Goal: Contribute content: Add original content to the website for others to see

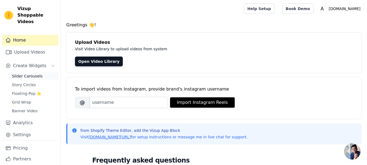
click at [36, 73] on span "Slider Carousels" at bounding box center [27, 75] width 31 height 5
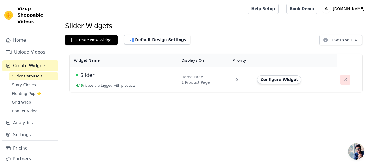
click at [343, 78] on icon "button" at bounding box center [345, 79] width 5 height 5
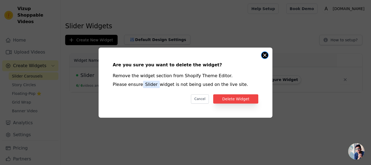
click at [266, 56] on button "Close modal" at bounding box center [265, 55] width 7 height 7
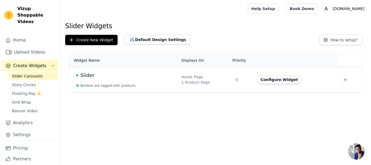
click at [157, 85] on td "Slider 6 / 6 videos are tagged with products." at bounding box center [124, 79] width 109 height 25
click at [266, 78] on button "Configure Widget" at bounding box center [279, 79] width 44 height 9
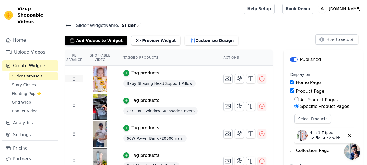
click at [79, 81] on td at bounding box center [74, 78] width 18 height 7
click at [189, 79] on div "Baby Shaping Head Support Pillow" at bounding box center [166, 84] width 87 height 10
click at [38, 47] on link "Upload Videos" at bounding box center [30, 52] width 56 height 11
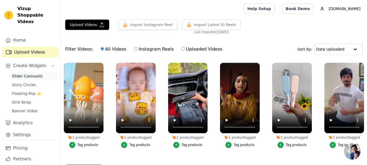
click at [36, 73] on span "Slider Carousels" at bounding box center [27, 75] width 31 height 5
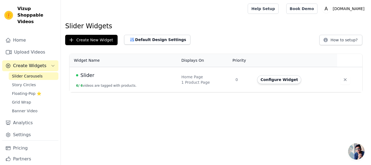
click at [348, 80] on td at bounding box center [349, 79] width 25 height 25
click at [343, 79] on icon "button" at bounding box center [345, 79] width 5 height 5
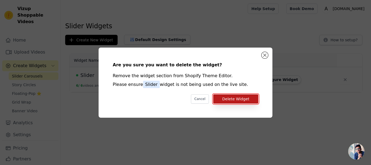
click at [242, 94] on button "Delete Widget" at bounding box center [235, 98] width 45 height 9
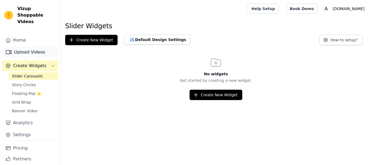
click at [45, 47] on link "Upload Videos" at bounding box center [30, 52] width 56 height 11
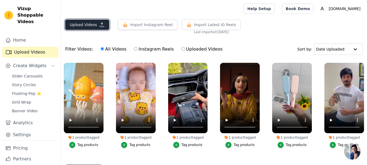
click at [90, 27] on button "Upload Videos" at bounding box center [87, 25] width 44 height 10
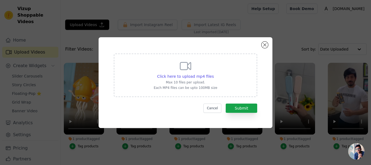
click at [141, 78] on div "Click here to upload mp4 files Max 10 files per upload. Each MP4 files can be u…" at bounding box center [185, 75] width 143 height 43
click at [214, 74] on input "Click here to upload mp4 files Max 10 files per upload. Each MP4 files can be u…" at bounding box center [214, 73] width 0 height 0
type input "C:\fakepath\WhatsApp Video 2025-08-14 at 4.00.16 AM.mp4"
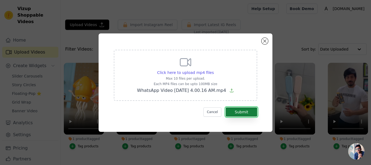
click at [243, 113] on button "Submit" at bounding box center [242, 111] width 32 height 9
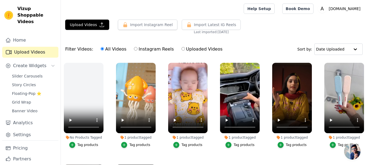
click at [181, 49] on label "Uploaded Videos" at bounding box center [202, 49] width 42 height 7
click at [182, 49] on input "Uploaded Videos" at bounding box center [184, 49] width 4 height 4
radio input "true"
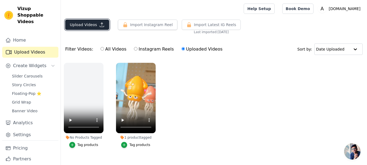
click at [90, 22] on button "Upload Videos" at bounding box center [87, 25] width 44 height 10
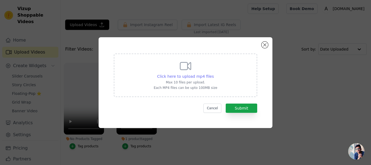
click at [182, 74] on span "Click here to upload mp4 files" at bounding box center [185, 76] width 57 height 4
click at [214, 74] on input "Click here to upload mp4 files Max 10 files per upload. Each MP4 files can be u…" at bounding box center [214, 73] width 0 height 0
type input "C:\fakepath\WhatsApp Video 2025-08-14 at 4.01.15 AM (1).mp4"
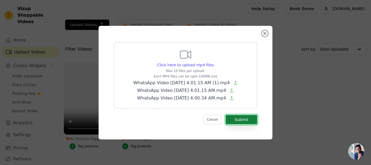
click at [237, 116] on button "Submit" at bounding box center [242, 119] width 32 height 9
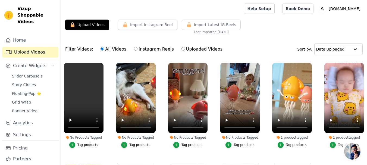
click at [181, 51] on label "Uploaded Videos" at bounding box center [202, 49] width 42 height 7
click at [182, 51] on input "Uploaded Videos" at bounding box center [184, 49] width 4 height 4
radio input "true"
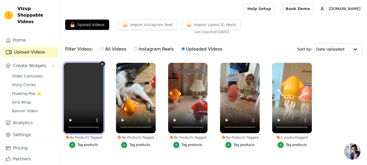
click at [82, 94] on video at bounding box center [84, 98] width 40 height 70
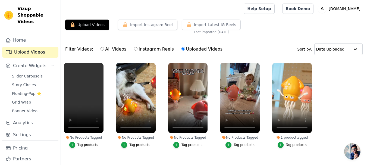
click at [234, 147] on button "Tag products" at bounding box center [240, 145] width 29 height 6
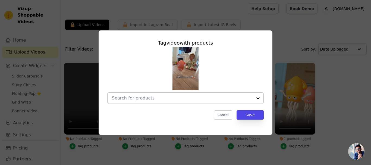
click at [192, 94] on div at bounding box center [182, 98] width 141 height 11
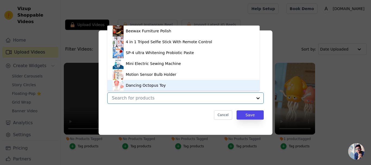
click at [158, 84] on div "Dancing Octopus Toy" at bounding box center [146, 85] width 40 height 5
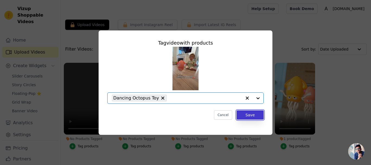
click at [246, 117] on button "Save" at bounding box center [250, 114] width 27 height 9
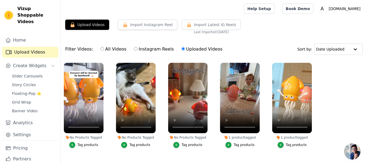
click at [192, 145] on div "Tag products" at bounding box center [192, 145] width 21 height 4
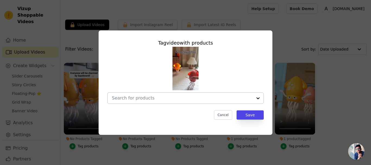
click at [204, 98] on input "No Products Tagged Tag video with products Cancel Save Tag products" at bounding box center [182, 97] width 141 height 5
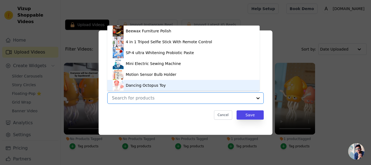
click at [154, 86] on div "Dancing Octopus Toy" at bounding box center [146, 85] width 40 height 5
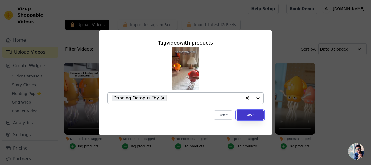
click at [243, 115] on button "Save" at bounding box center [250, 114] width 27 height 9
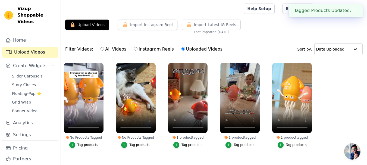
click at [144, 136] on div "No Products Tagged" at bounding box center [136, 137] width 40 height 4
click at [142, 145] on div "Tag products" at bounding box center [139, 145] width 21 height 4
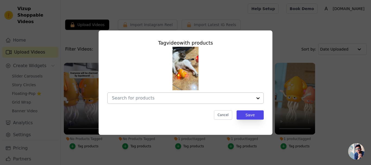
click at [195, 98] on input "No Products Tagged Tag video with products Cancel Save Tag products" at bounding box center [182, 97] width 141 height 5
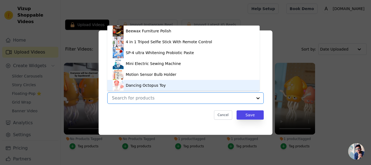
click at [182, 83] on div "Dancing Octopus Toy" at bounding box center [184, 85] width 142 height 11
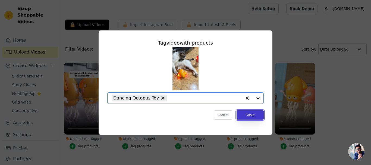
click at [250, 113] on button "Save" at bounding box center [250, 114] width 27 height 9
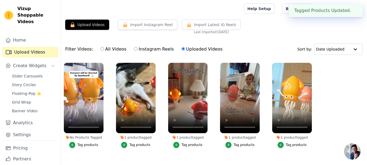
click at [93, 142] on li "No Products Tagged Tag products" at bounding box center [84, 105] width 40 height 85
click at [93, 145] on div "Tag products" at bounding box center [87, 145] width 21 height 4
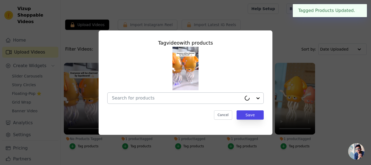
click at [145, 96] on input "No Products Tagged Tag video with products Cancel Save Tag products" at bounding box center [177, 97] width 130 height 5
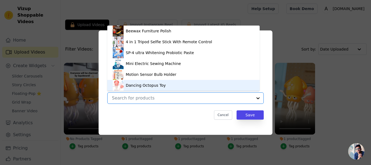
click at [154, 85] on div "Dancing Octopus Toy" at bounding box center [146, 85] width 40 height 5
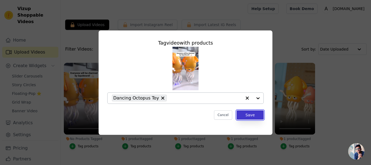
click at [243, 114] on button "Save" at bounding box center [250, 114] width 27 height 9
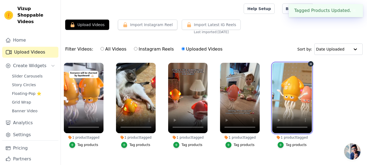
click at [275, 104] on video at bounding box center [292, 98] width 40 height 70
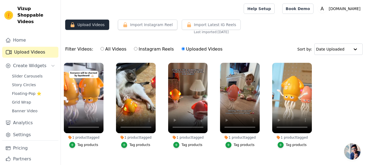
click at [81, 24] on button "Upload Videos" at bounding box center [87, 25] width 44 height 10
click at [105, 50] on label "All Videos" at bounding box center [113, 49] width 26 height 7
click at [104, 50] on input "All Videos" at bounding box center [103, 49] width 4 height 4
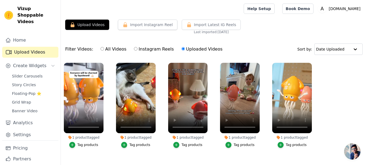
radio input "true"
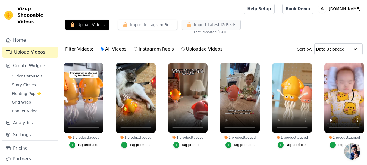
click at [186, 23] on icon "button" at bounding box center [188, 24] width 5 height 5
click at [152, 24] on button "Import Instagram Reel" at bounding box center [148, 25] width 60 height 10
click at [30, 73] on span "Slider Carousels" at bounding box center [27, 75] width 31 height 5
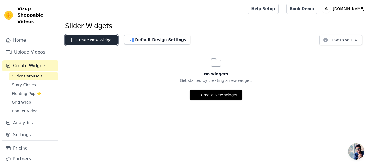
click at [97, 39] on button "Create New Widget" at bounding box center [91, 40] width 52 height 10
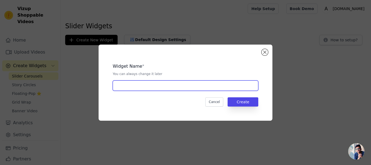
click at [141, 85] on input "text" at bounding box center [186, 85] width 146 height 10
type input "Slider"
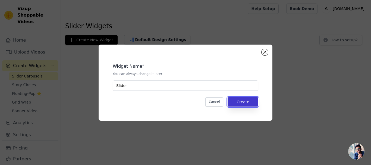
click at [242, 103] on button "Create" at bounding box center [243, 101] width 31 height 9
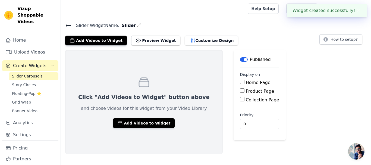
click at [240, 80] on input "Home Page" at bounding box center [242, 82] width 4 height 4
checkbox input "true"
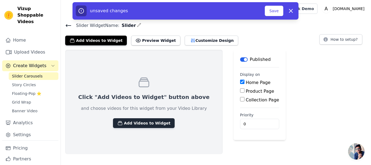
click at [154, 125] on button "Add Videos to Widget" at bounding box center [144, 123] width 62 height 10
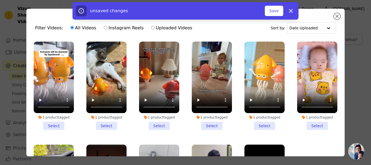
click at [204, 120] on li "1 product tagged Select" at bounding box center [212, 86] width 40 height 88
click at [0, 0] on input "1 product tagged Select" at bounding box center [0, 0] width 0 height 0
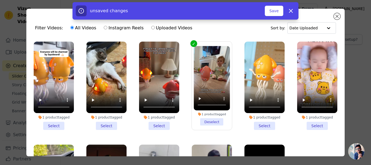
click at [160, 122] on li "1 product tagged Select" at bounding box center [159, 86] width 40 height 88
click at [0, 0] on input "1 product tagged Select" at bounding box center [0, 0] width 0 height 0
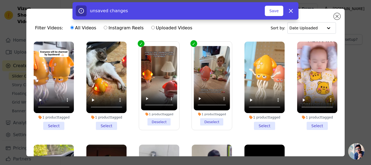
click at [112, 125] on li "1 product tagged Select" at bounding box center [106, 86] width 40 height 88
click at [0, 0] on input "1 product tagged Select" at bounding box center [0, 0] width 0 height 0
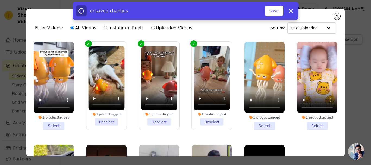
click at [53, 120] on li "1 product tagged Select" at bounding box center [54, 86] width 40 height 88
click at [0, 0] on input "1 product tagged Select" at bounding box center [0, 0] width 0 height 0
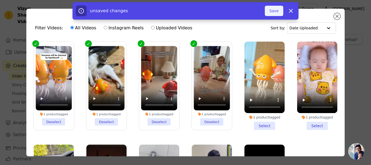
click at [275, 13] on button "Save" at bounding box center [274, 11] width 18 height 10
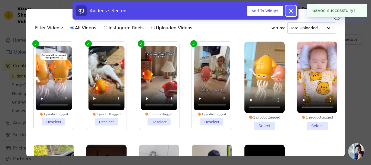
click at [292, 9] on icon at bounding box center [290, 10] width 3 height 3
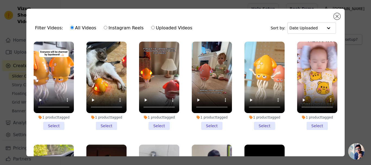
click at [208, 122] on li "1 product tagged Select" at bounding box center [212, 86] width 40 height 88
click at [0, 0] on input "1 product tagged Select" at bounding box center [0, 0] width 0 height 0
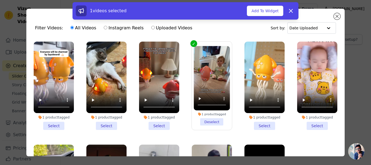
click at [157, 124] on li "1 product tagged Select" at bounding box center [159, 86] width 40 height 88
click at [0, 0] on input "1 product tagged Select" at bounding box center [0, 0] width 0 height 0
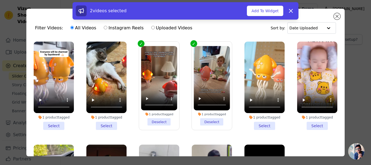
click at [101, 123] on li "1 product tagged Select" at bounding box center [106, 86] width 40 height 88
click at [0, 0] on input "1 product tagged Select" at bounding box center [0, 0] width 0 height 0
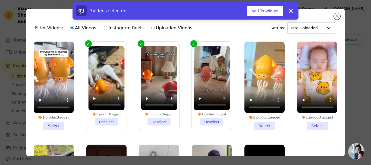
click at [58, 121] on li "1 product tagged Select" at bounding box center [54, 86] width 40 height 88
click at [0, 0] on input "1 product tagged Select" at bounding box center [0, 0] width 0 height 0
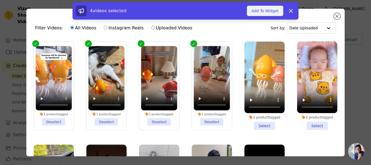
click at [274, 11] on button "Add To Widget" at bounding box center [265, 11] width 36 height 10
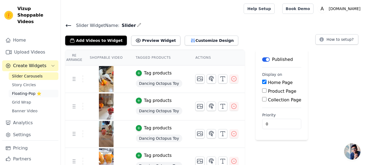
click at [39, 91] on span "Floating-Pop ⭐" at bounding box center [26, 93] width 29 height 5
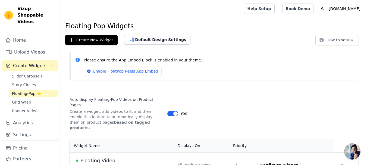
scroll to position [4, 0]
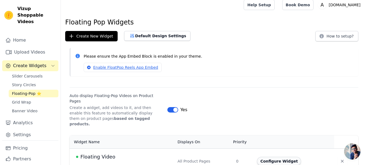
click at [270, 157] on button "Configure Widget" at bounding box center [279, 161] width 44 height 9
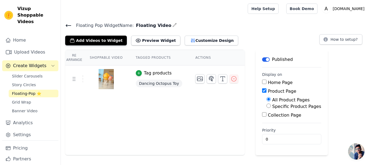
click at [262, 81] on input "Home Page" at bounding box center [264, 82] width 4 height 4
checkbox input "true"
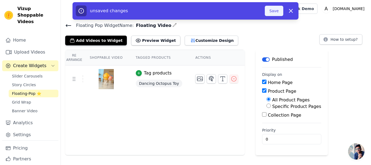
click at [276, 11] on button "Save" at bounding box center [274, 11] width 18 height 10
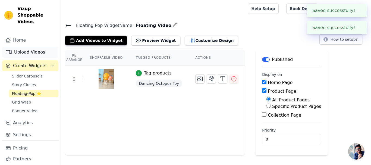
click at [29, 47] on link "Upload Videos" at bounding box center [30, 52] width 56 height 11
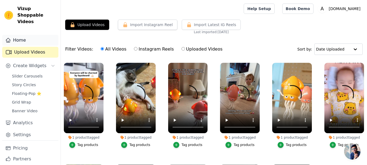
click at [29, 36] on link "Home" at bounding box center [30, 40] width 56 height 11
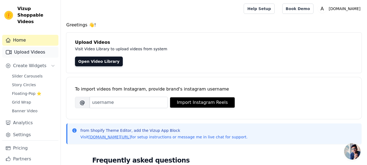
click at [48, 47] on link "Upload Videos" at bounding box center [30, 52] width 56 height 11
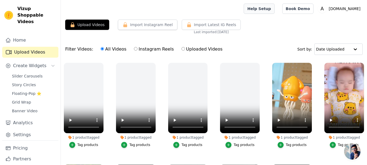
click at [274, 12] on link "Help Setup" at bounding box center [259, 9] width 31 height 10
